Goal: Complete application form

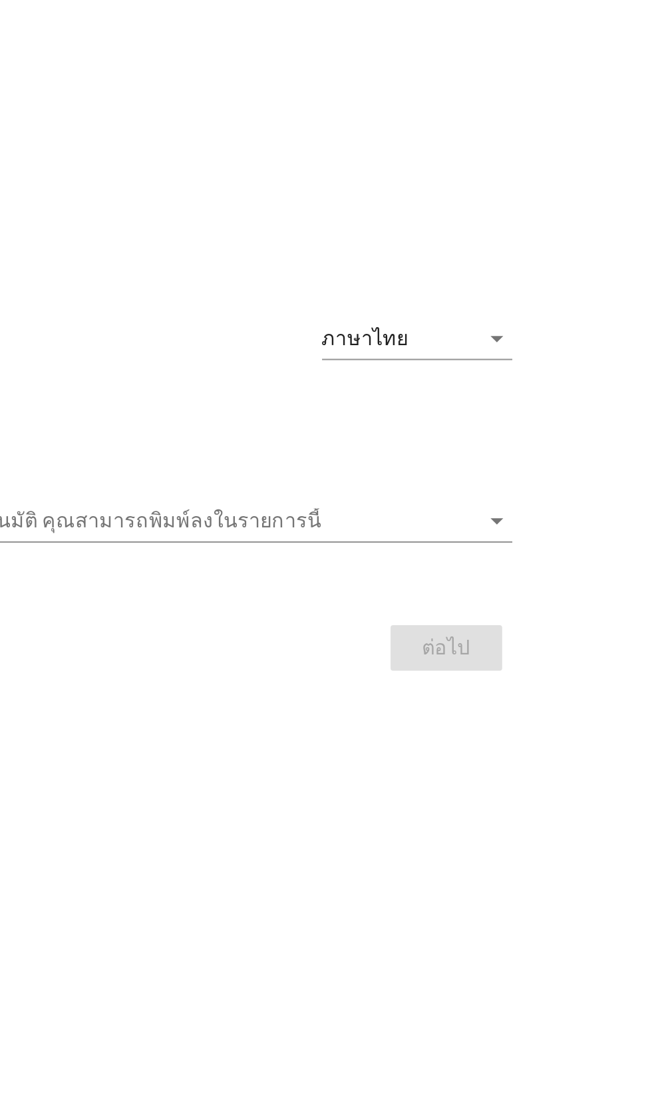
scroll to position [7, 0]
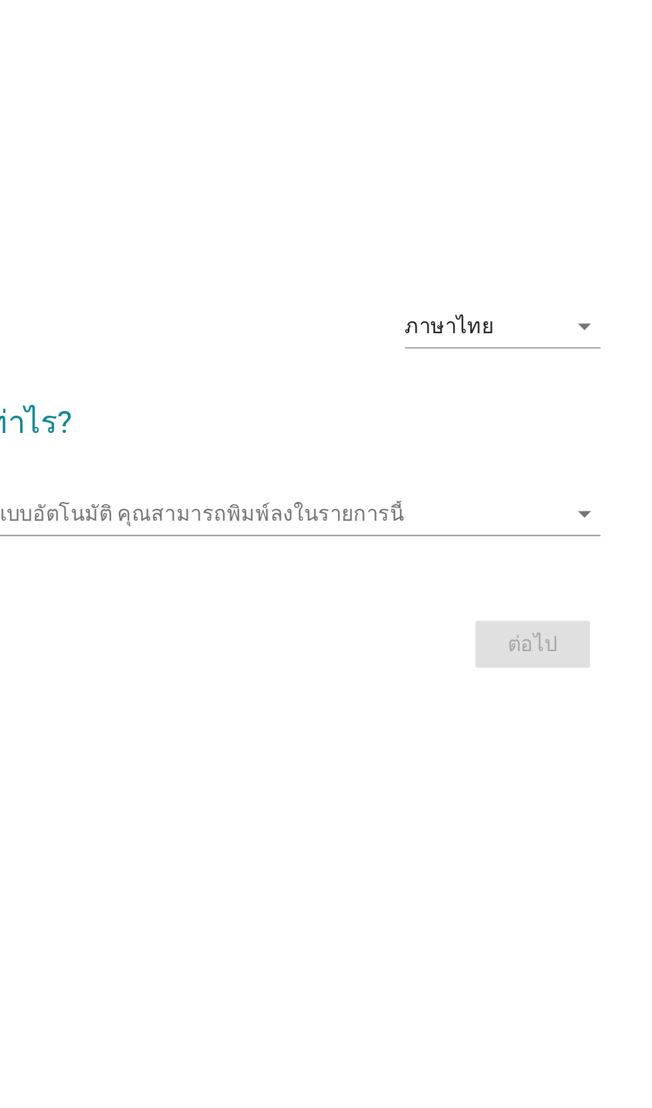
click at [507, 476] on icon "arrow_drop_down" at bounding box center [503, 468] width 16 height 16
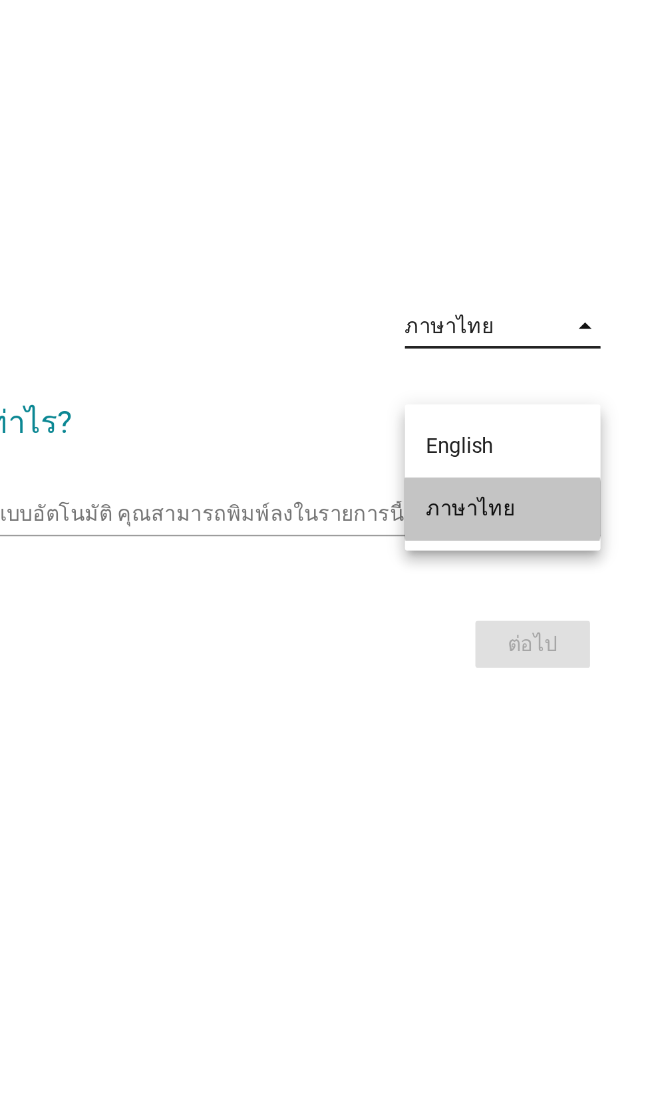
click at [466, 567] on div "ภาษาไทย" at bounding box center [461, 561] width 78 height 16
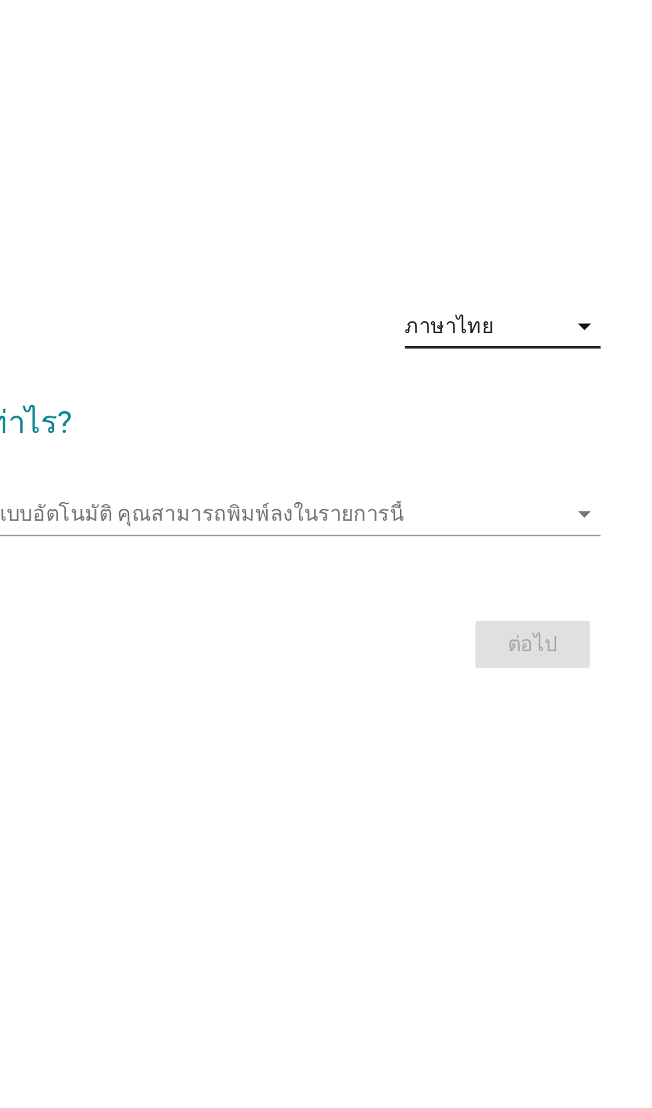
click at [502, 572] on icon "arrow_drop_down" at bounding box center [503, 564] width 16 height 16
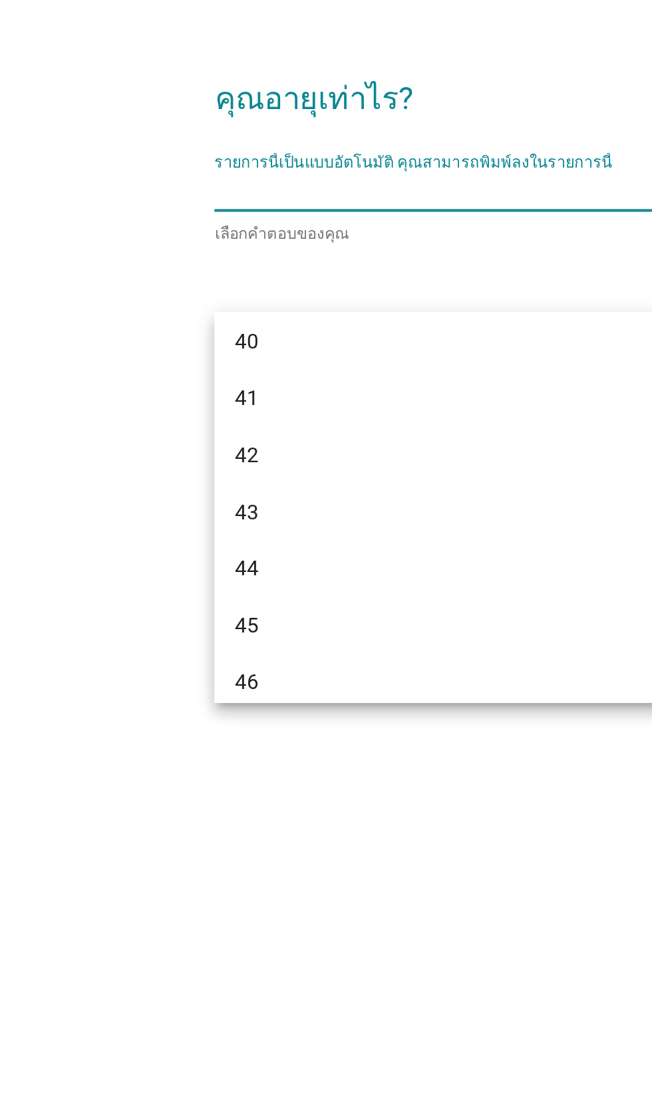
scroll to position [644, 0]
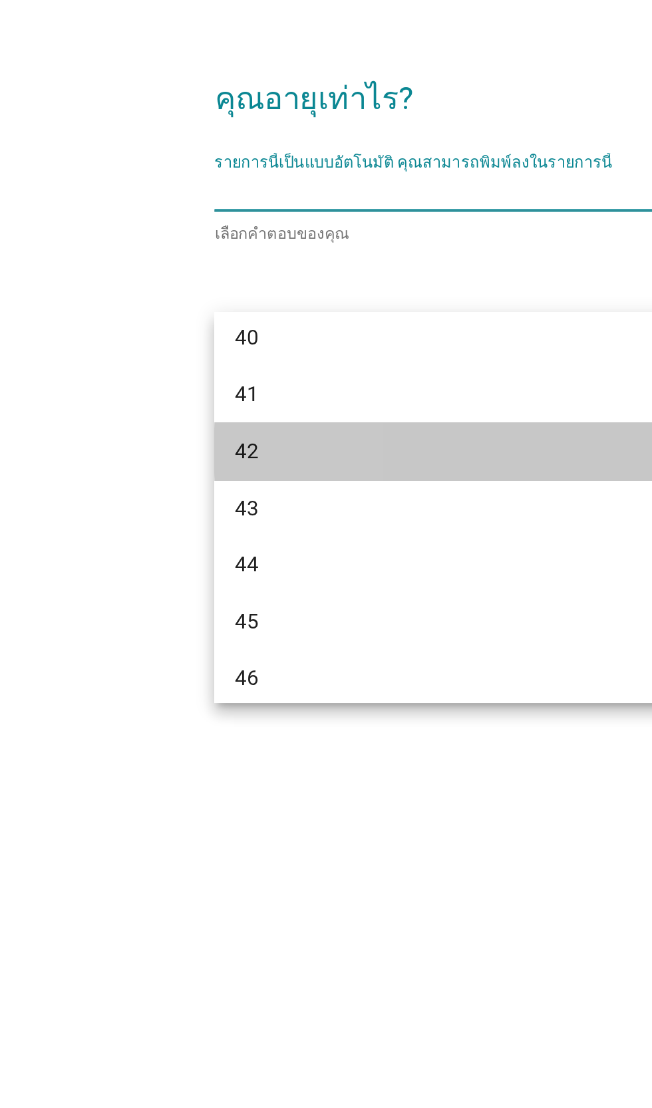
click at [177, 692] on div "42" at bounding box center [311, 697] width 320 height 16
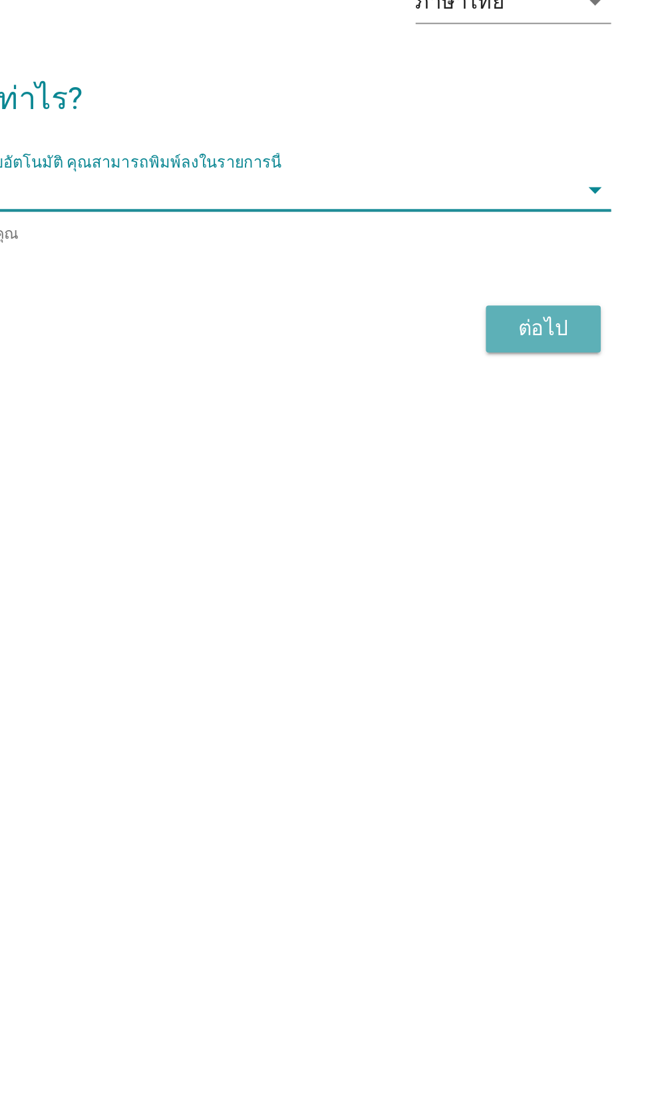
click at [489, 642] on div "ต่อไป" at bounding box center [476, 634] width 37 height 16
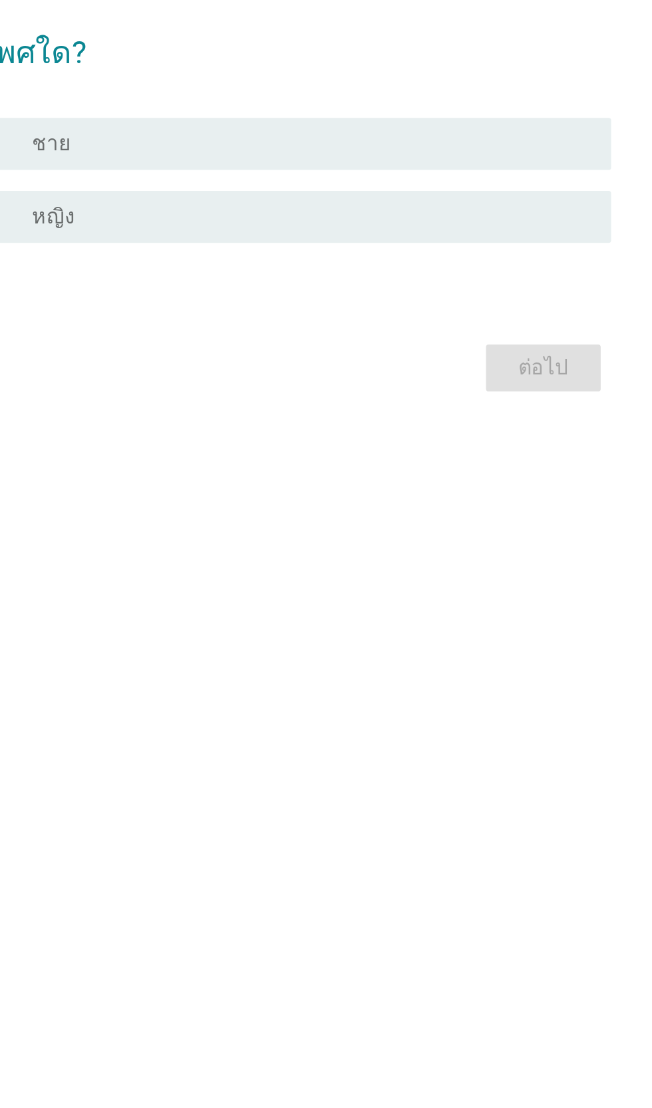
scroll to position [0, 0]
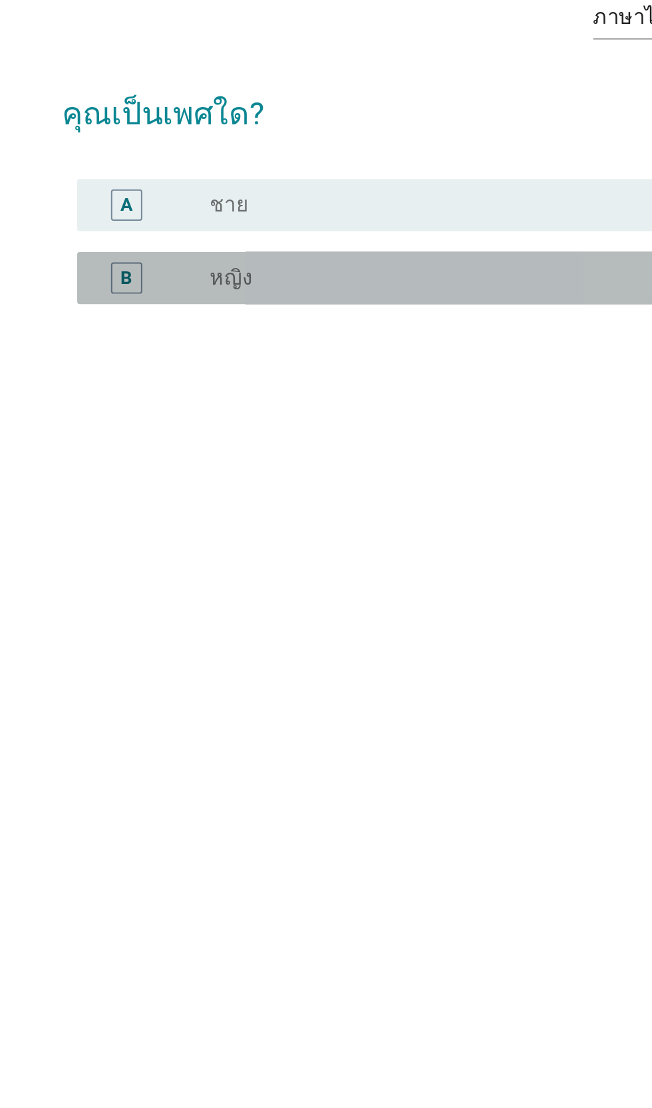
click at [307, 591] on div "radio_button_unchecked หญิง" at bounding box center [353, 584] width 274 height 13
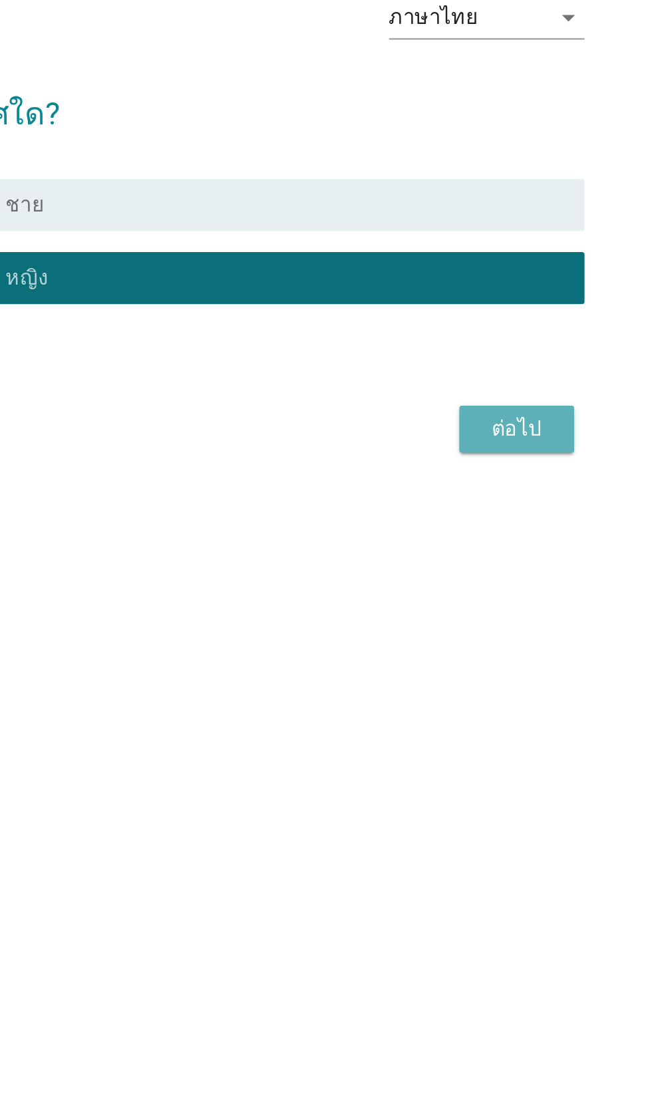
click at [487, 670] on div "ต่อไป" at bounding box center [476, 662] width 37 height 16
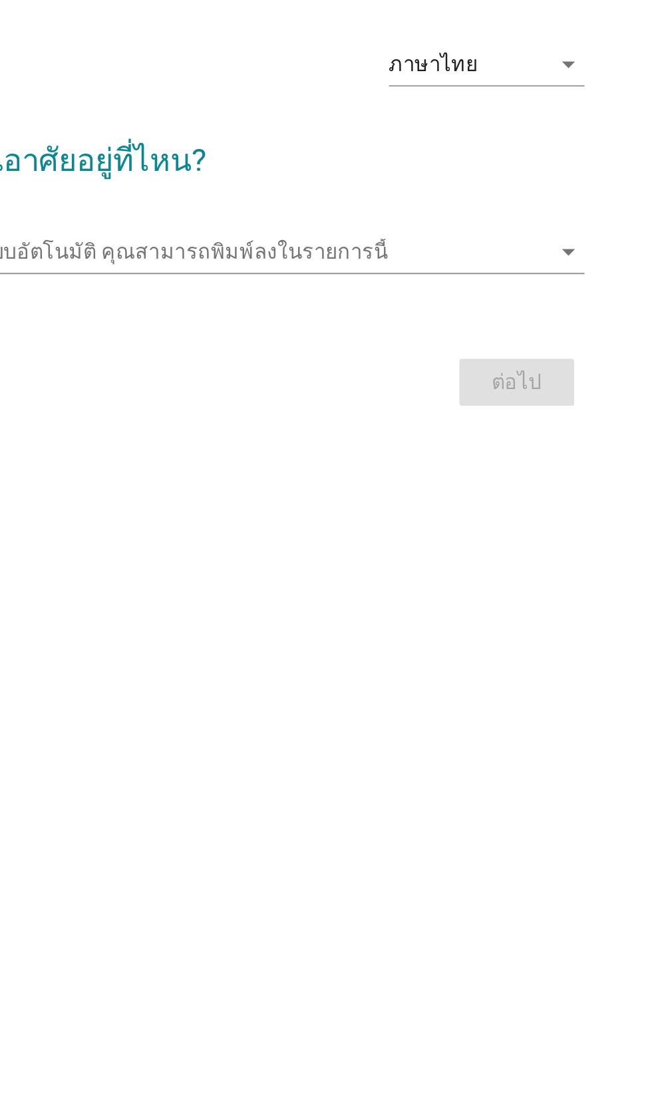
scroll to position [24, 0]
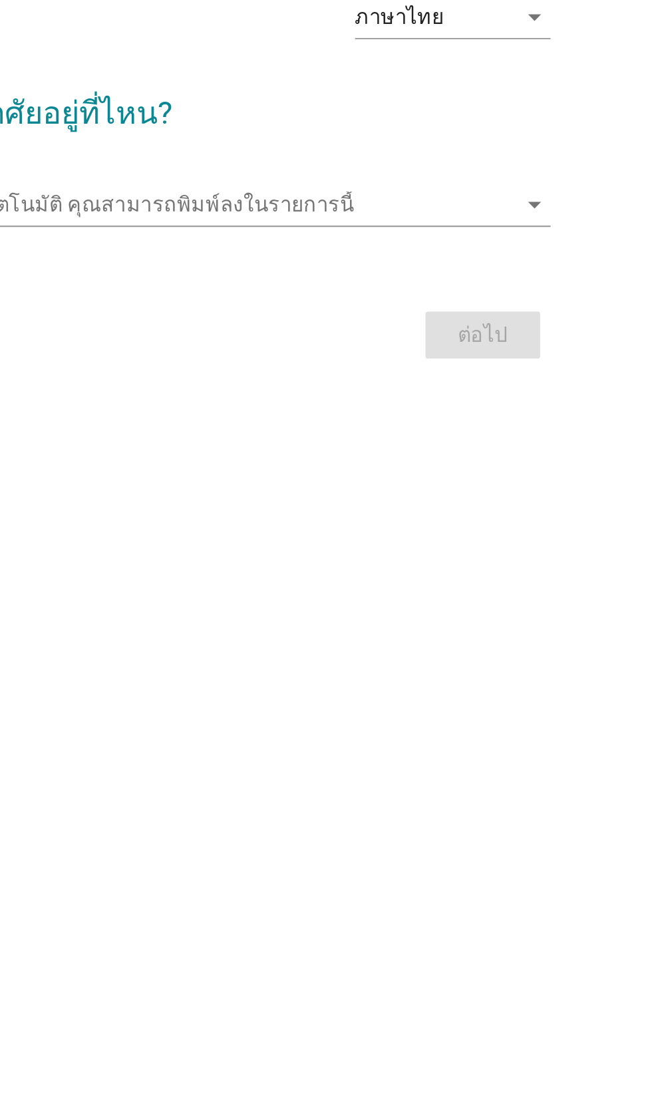
click at [506, 555] on icon "arrow_drop_down" at bounding box center [503, 547] width 16 height 16
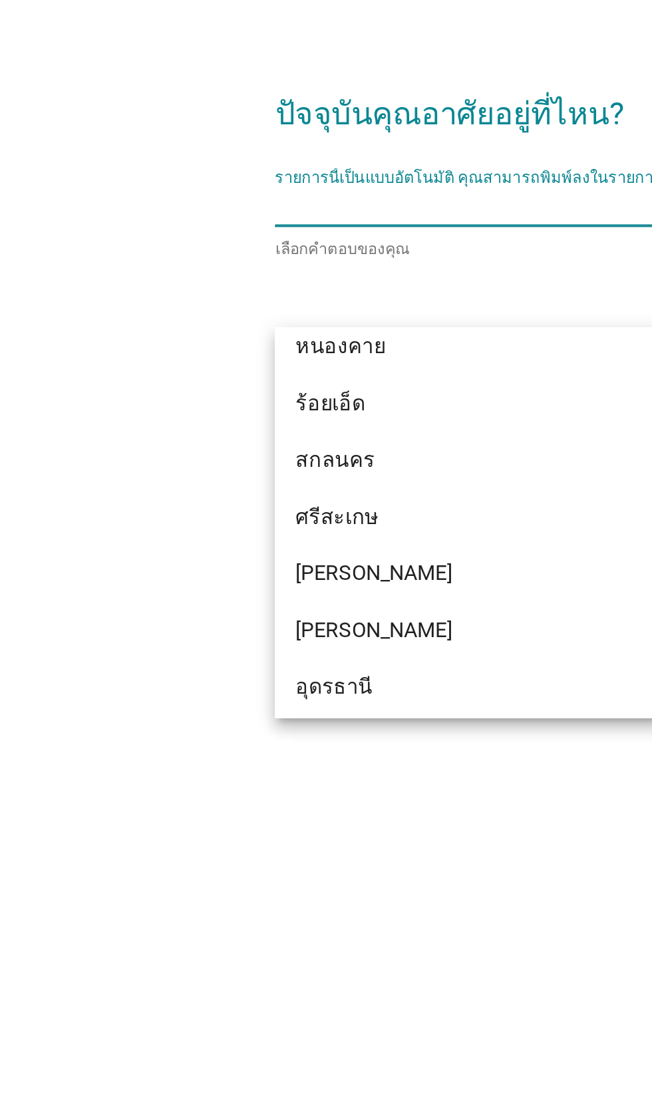
scroll to position [358, 0]
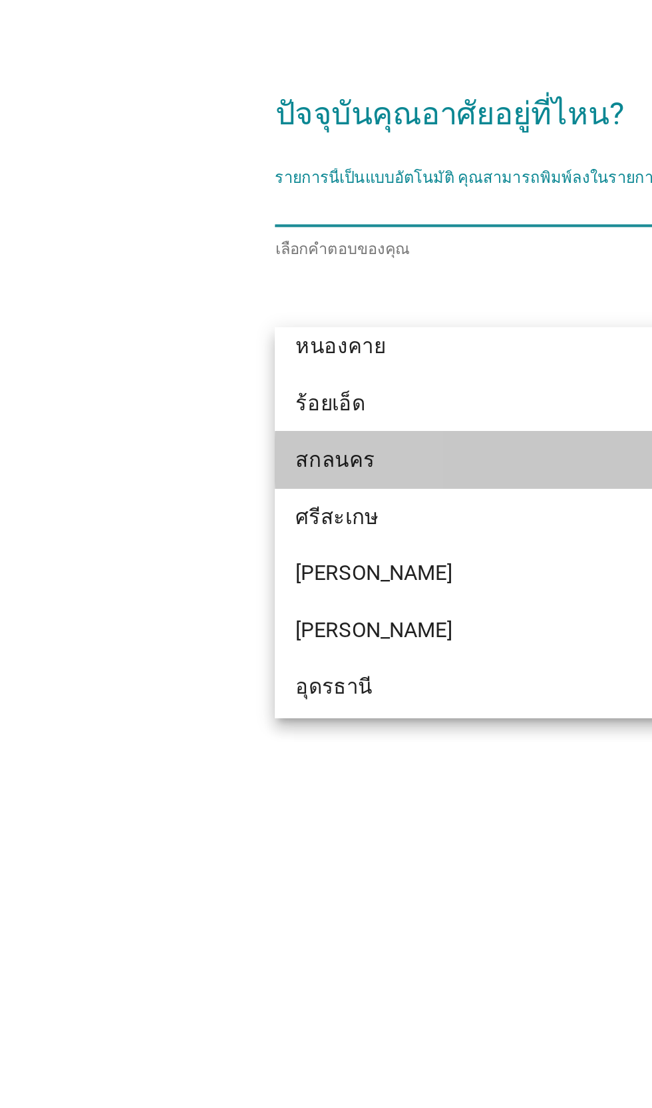
click at [198, 666] on div "สกลนคร" at bounding box center [325, 677] width 370 height 29
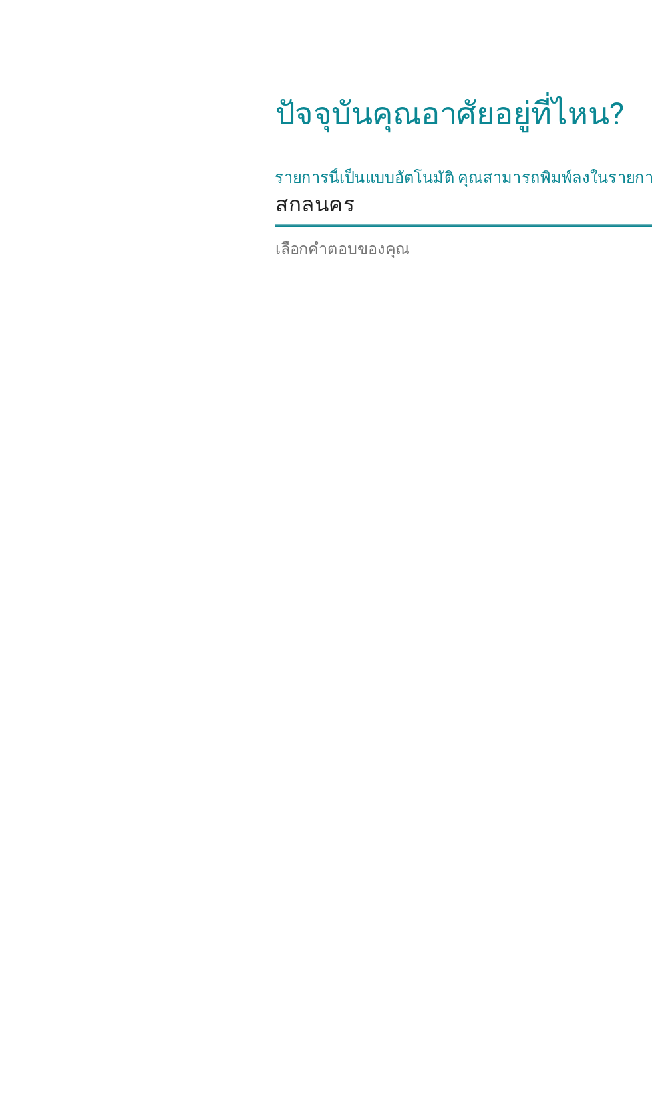
scroll to position [22, 0]
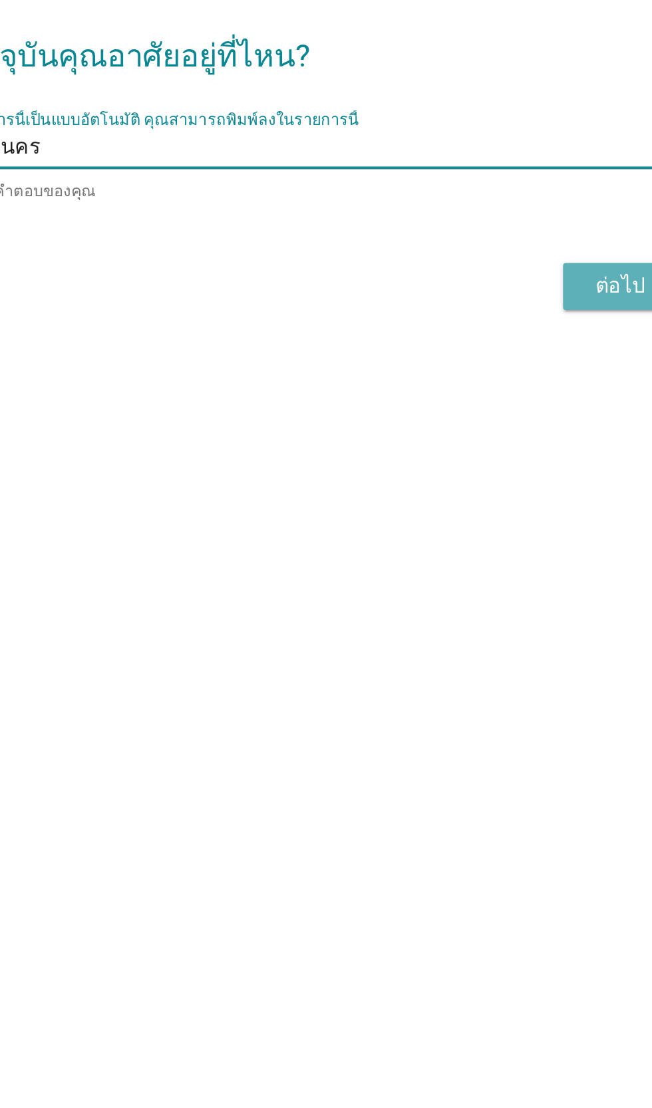
click at [471, 626] on div "ต่อไป" at bounding box center [476, 619] width 37 height 16
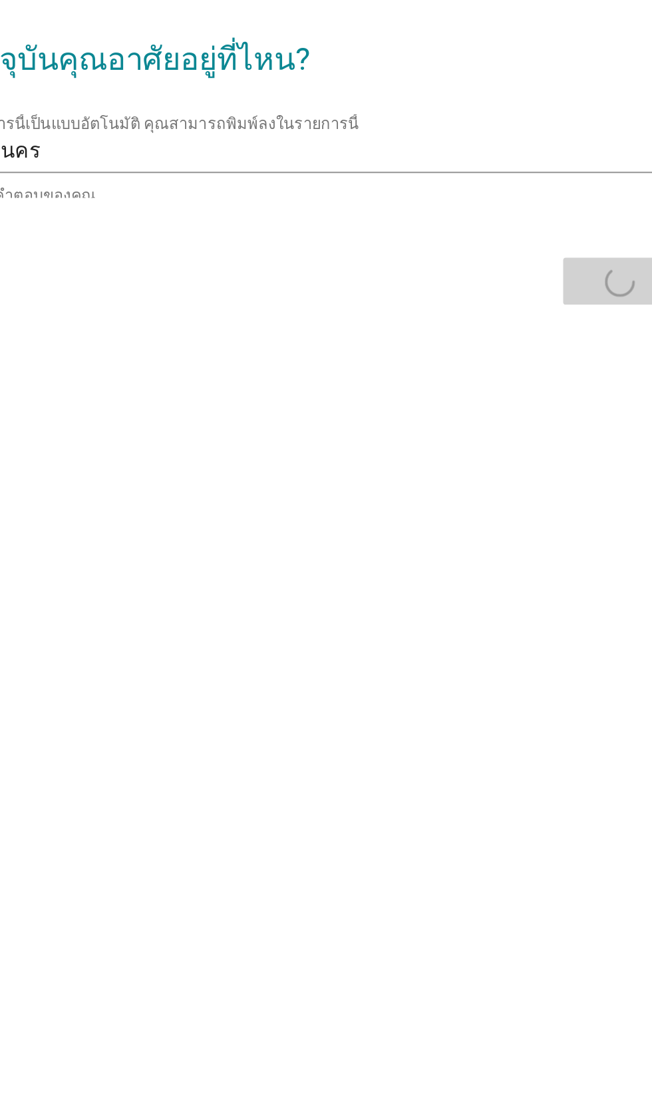
scroll to position [24, 0]
